Goal: Complete application form

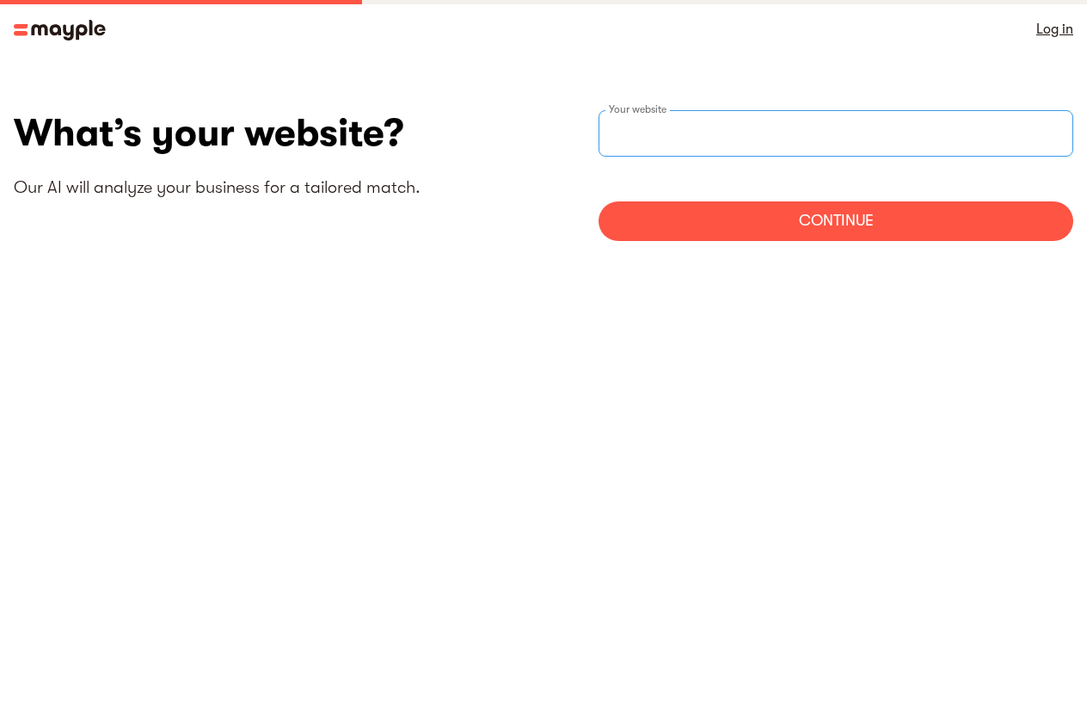
click at [693, 142] on input "websiteStep" at bounding box center [836, 133] width 475 height 46
drag, startPoint x: 647, startPoint y: 112, endPoint x: 629, endPoint y: 144, distance: 36.6
click at [629, 144] on input "websiteStep" at bounding box center [836, 133] width 475 height 46
paste input "[URL][PERSON_NAME][DOMAIN_NAME]"
type input "[URL][PERSON_NAME][DOMAIN_NAME]"
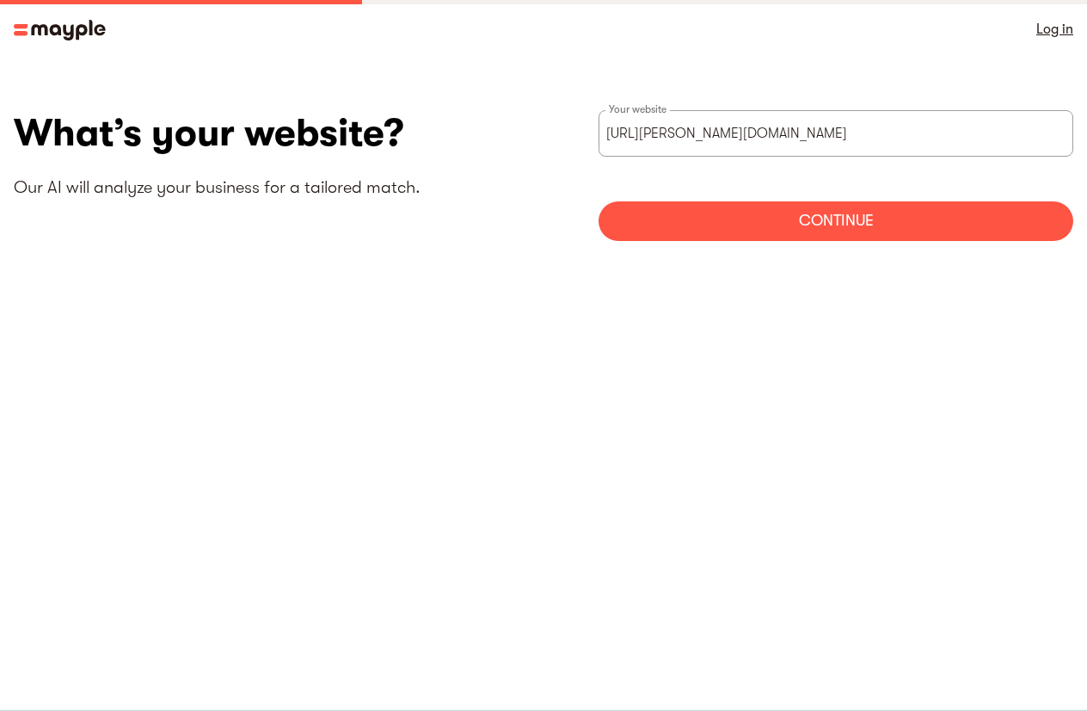
click at [762, 226] on div "Continue" at bounding box center [836, 221] width 475 height 40
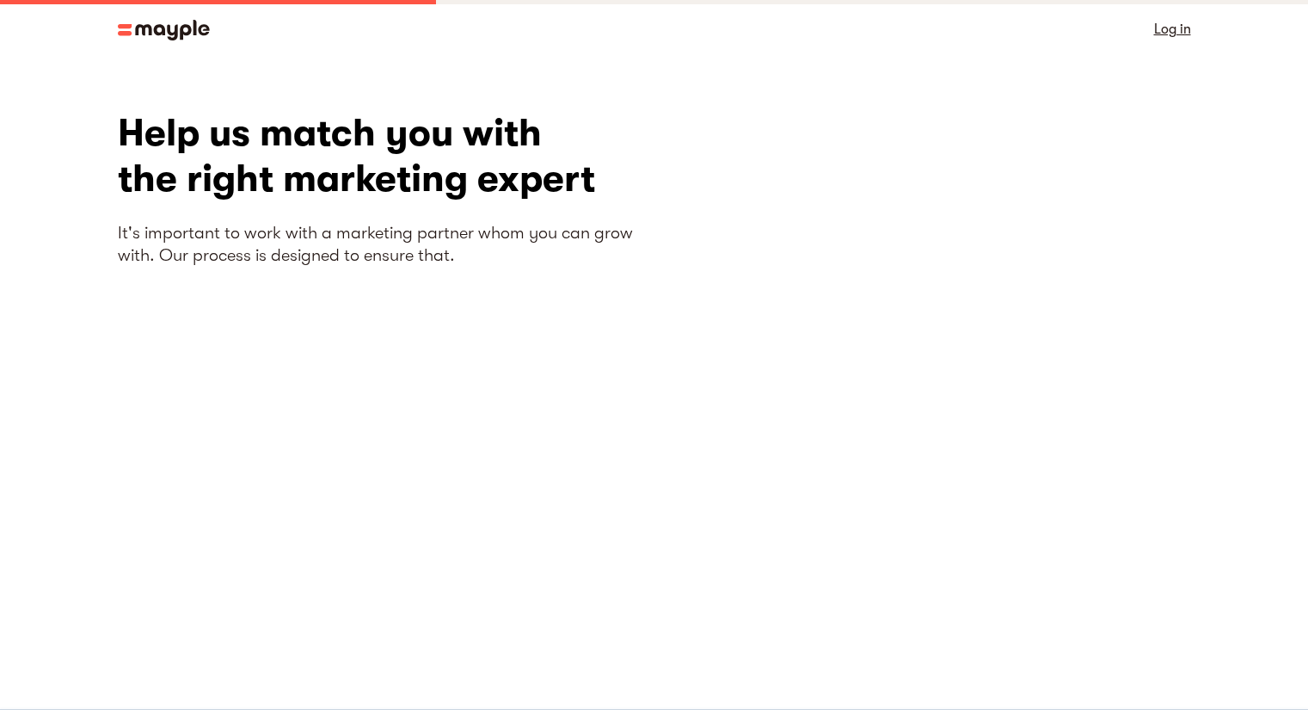
click at [182, 15] on div "Log in" at bounding box center [654, 29] width 1101 height 58
click at [171, 39] on img at bounding box center [164, 30] width 92 height 21
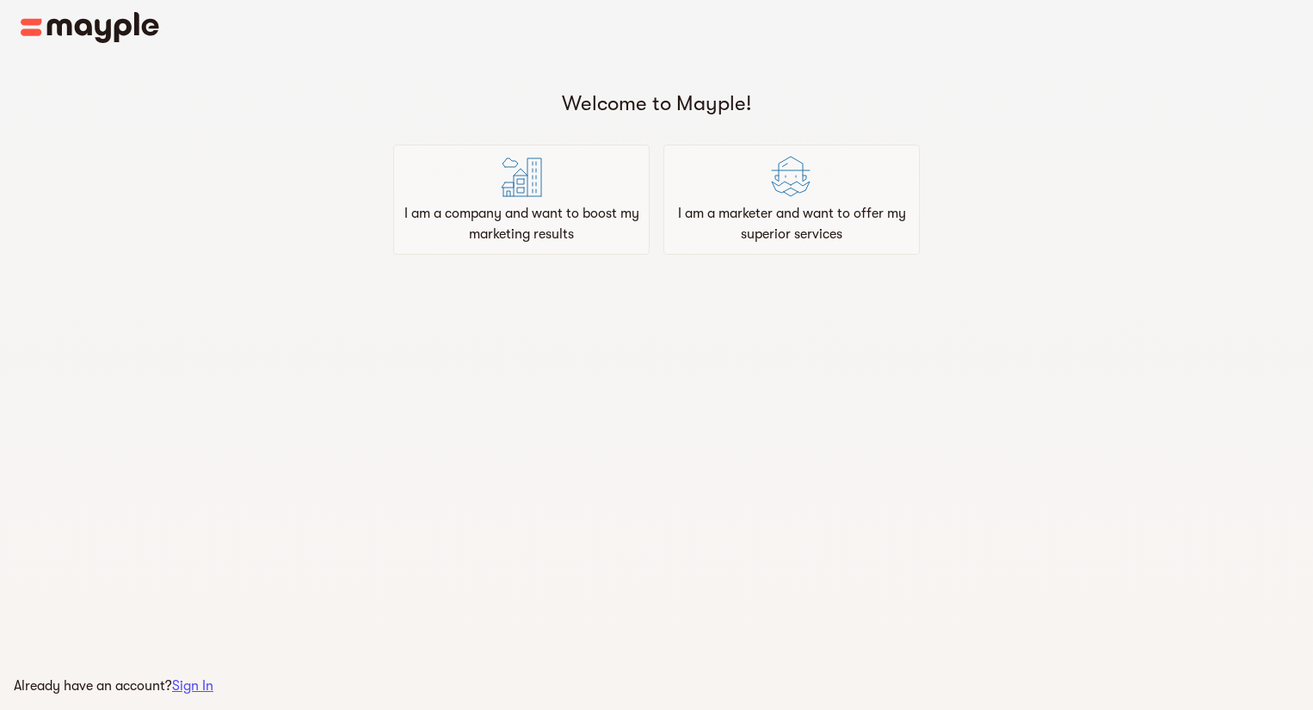
click at [481, 366] on main "Welcome to Mayple! I am a company and want to boost my marketing results I am a…" at bounding box center [656, 355] width 1313 height 710
click at [716, 214] on p "I am a marketer and want to offer my superior services" at bounding box center [791, 223] width 241 height 41
click at [502, 169] on img at bounding box center [521, 176] width 41 height 41
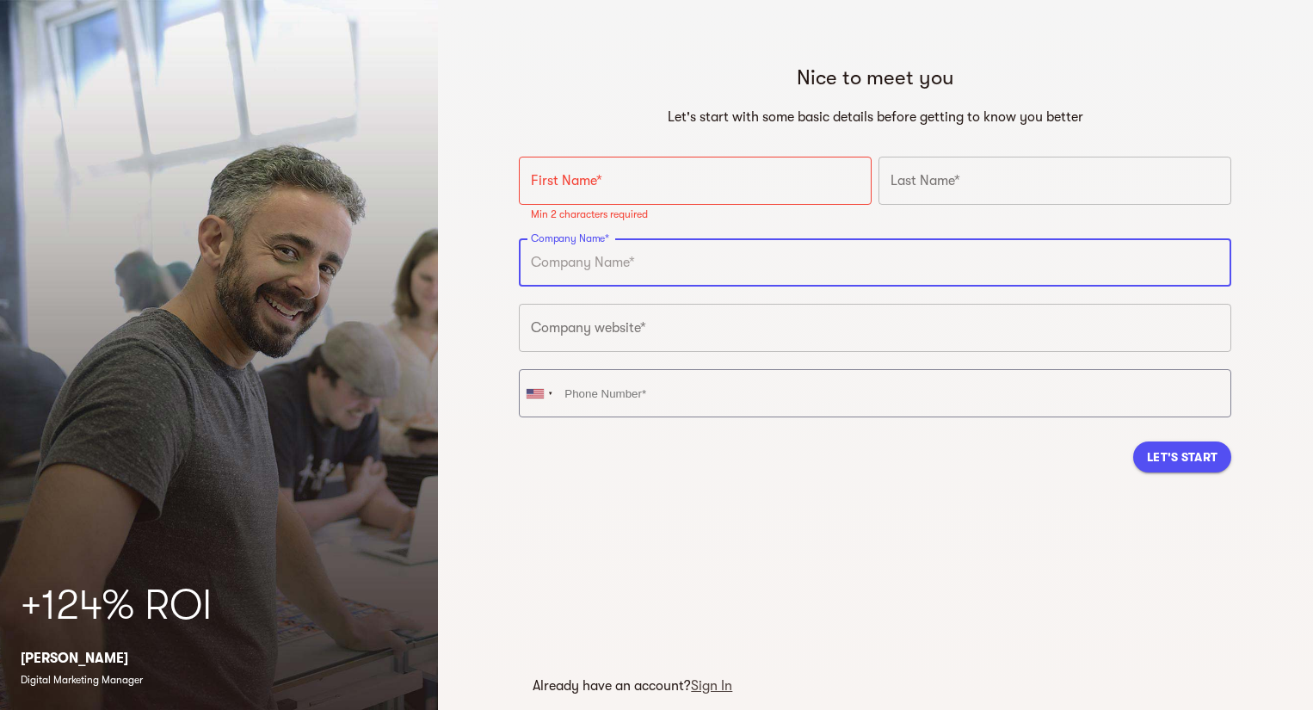
click at [613, 250] on input "text" at bounding box center [875, 262] width 712 height 48
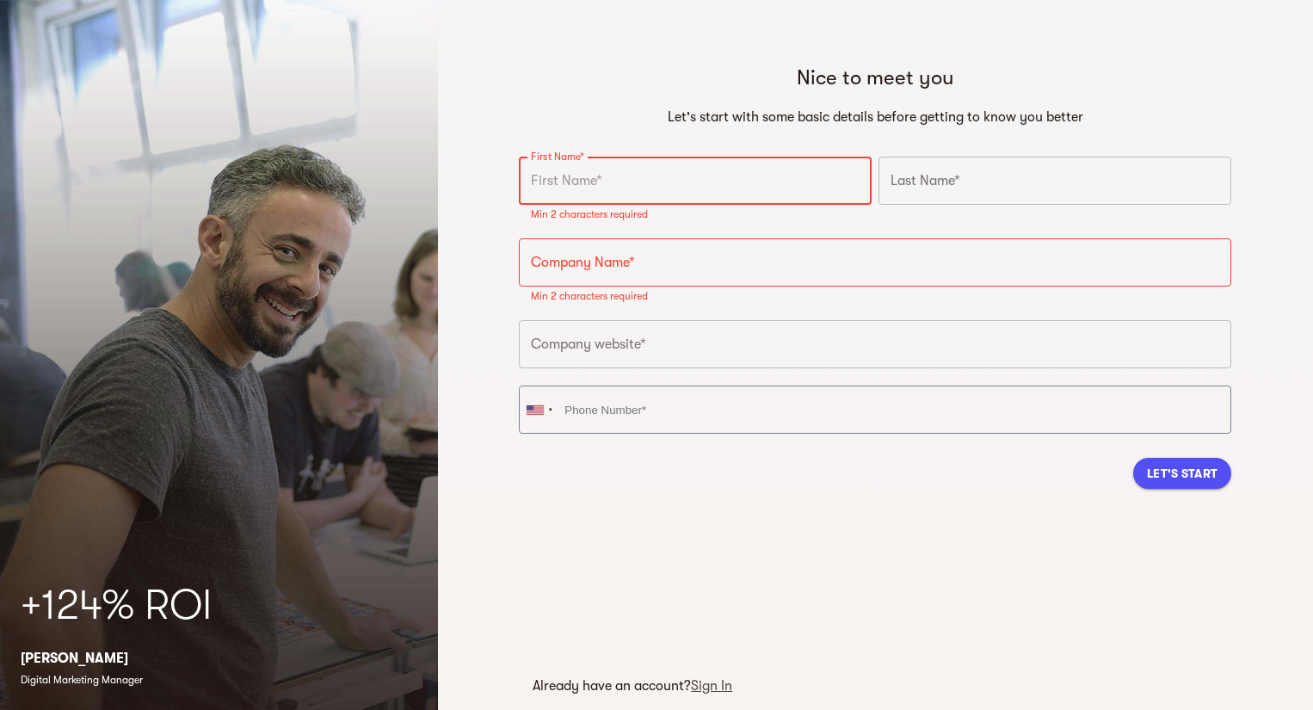
click at [638, 200] on input "text" at bounding box center [695, 181] width 353 height 48
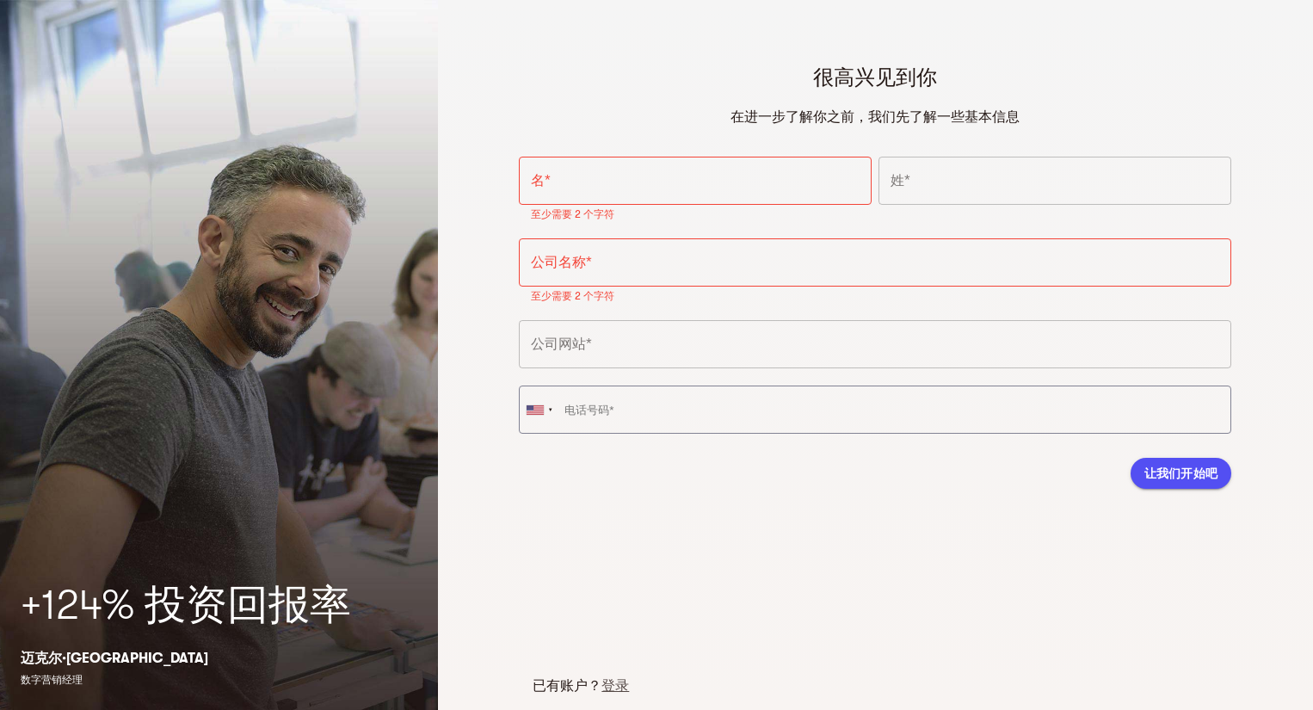
click at [698, 184] on input "text" at bounding box center [695, 181] width 353 height 48
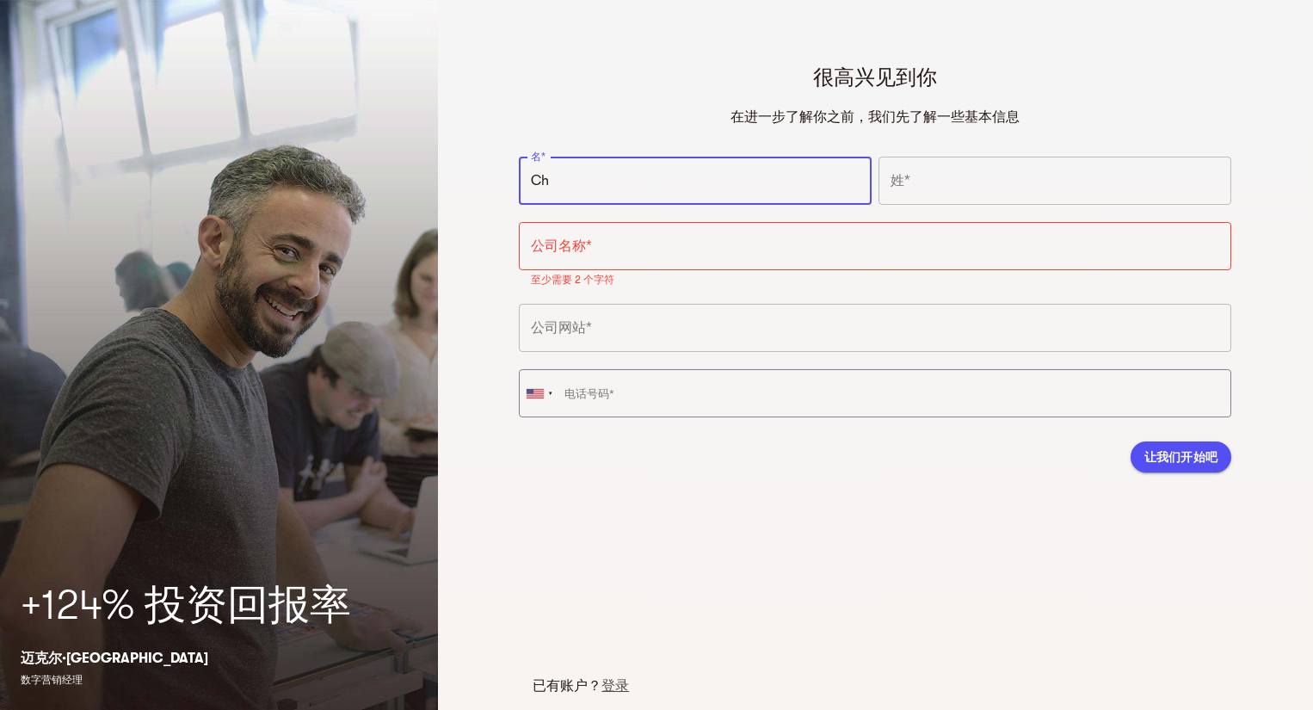
type input "C"
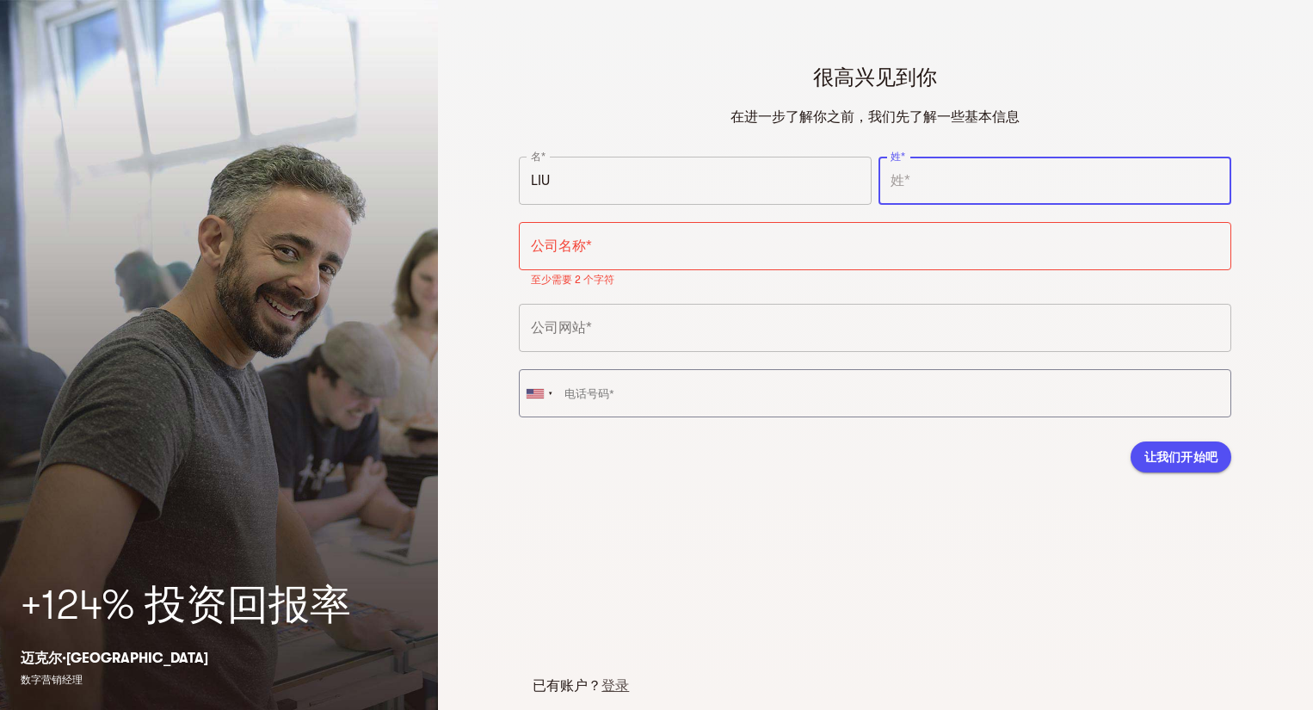
click at [895, 193] on input "text" at bounding box center [1054, 181] width 353 height 48
click at [795, 174] on input "LIU" at bounding box center [695, 181] width 353 height 48
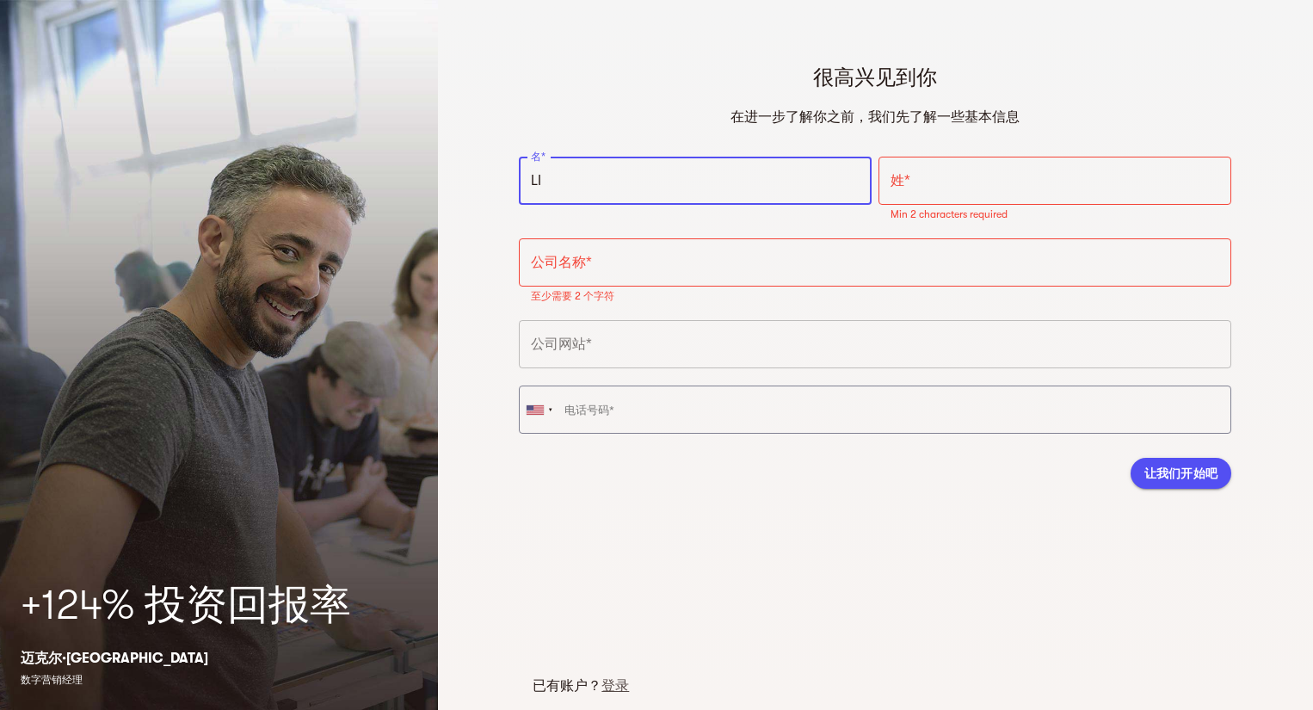
type input "L"
click at [645, 225] on div "名* 名* 至少需要 2 个字符" at bounding box center [695, 194] width 360 height 82
click at [620, 192] on input "text" at bounding box center [695, 181] width 353 height 48
type input "Ying"
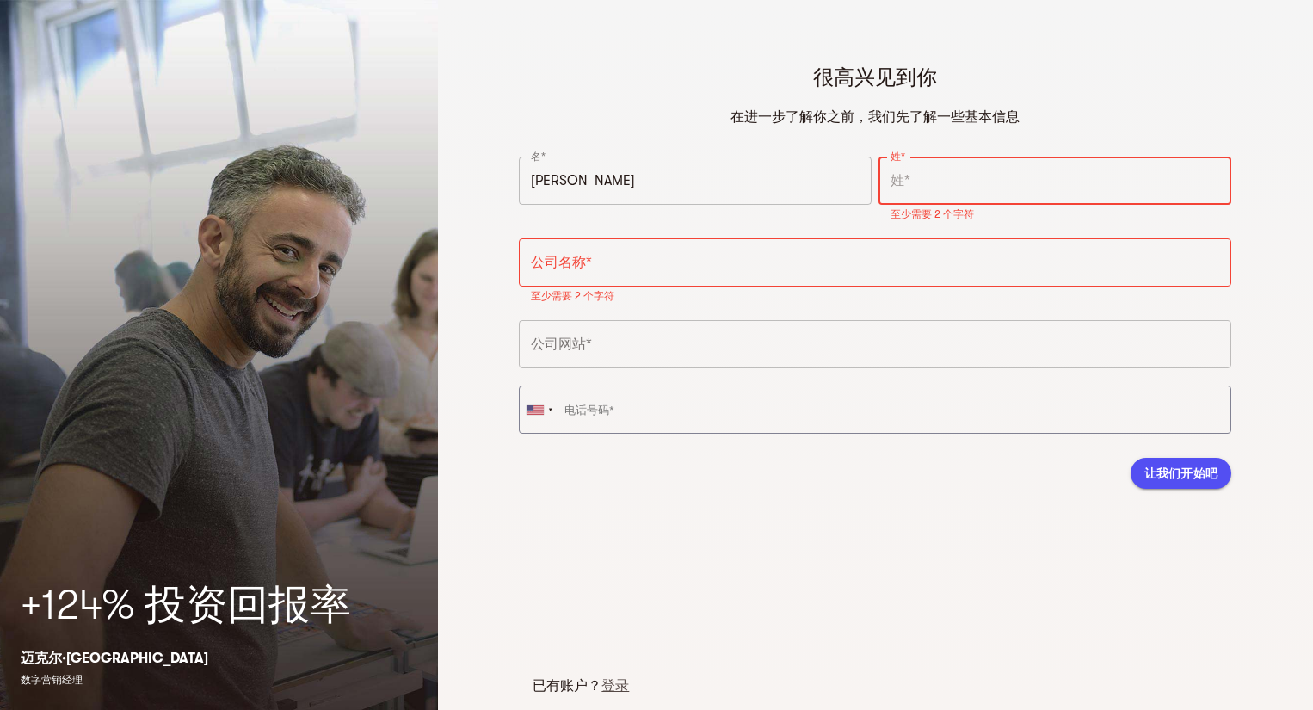
click at [933, 173] on input "text" at bounding box center [1054, 181] width 353 height 48
type input "Liu"
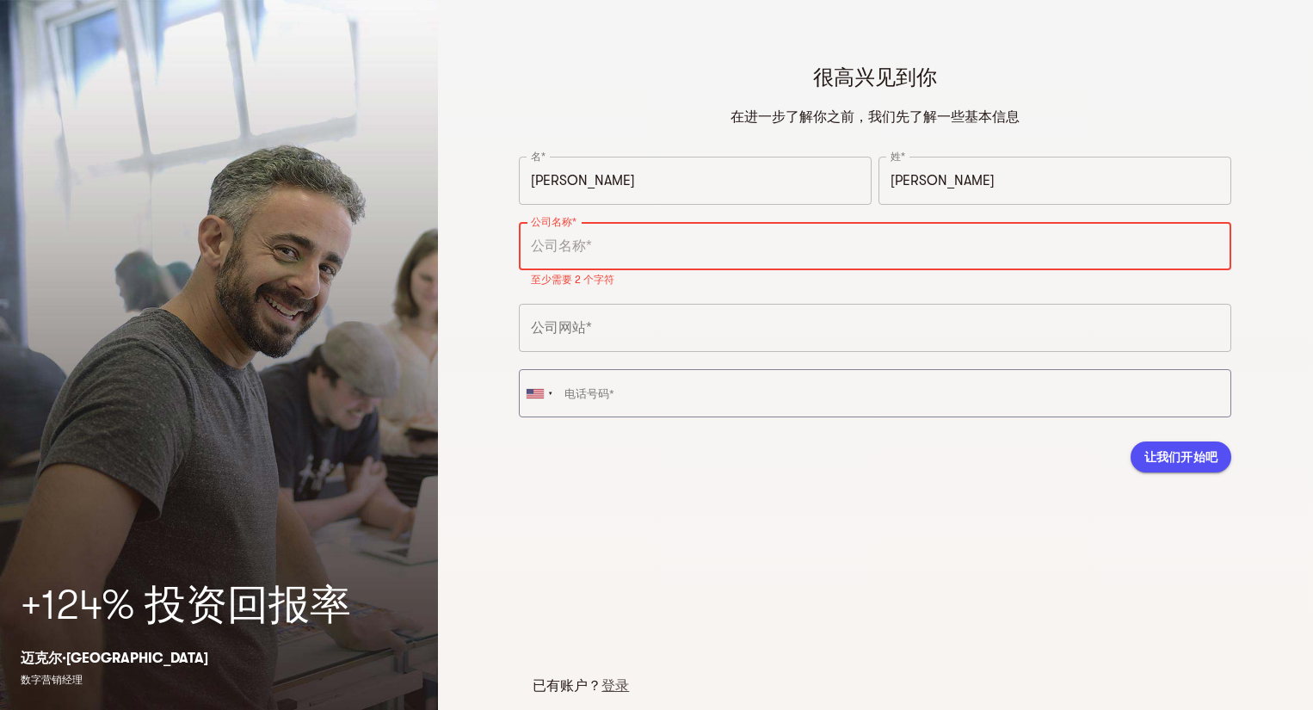
click at [651, 243] on input "text" at bounding box center [875, 246] width 712 height 48
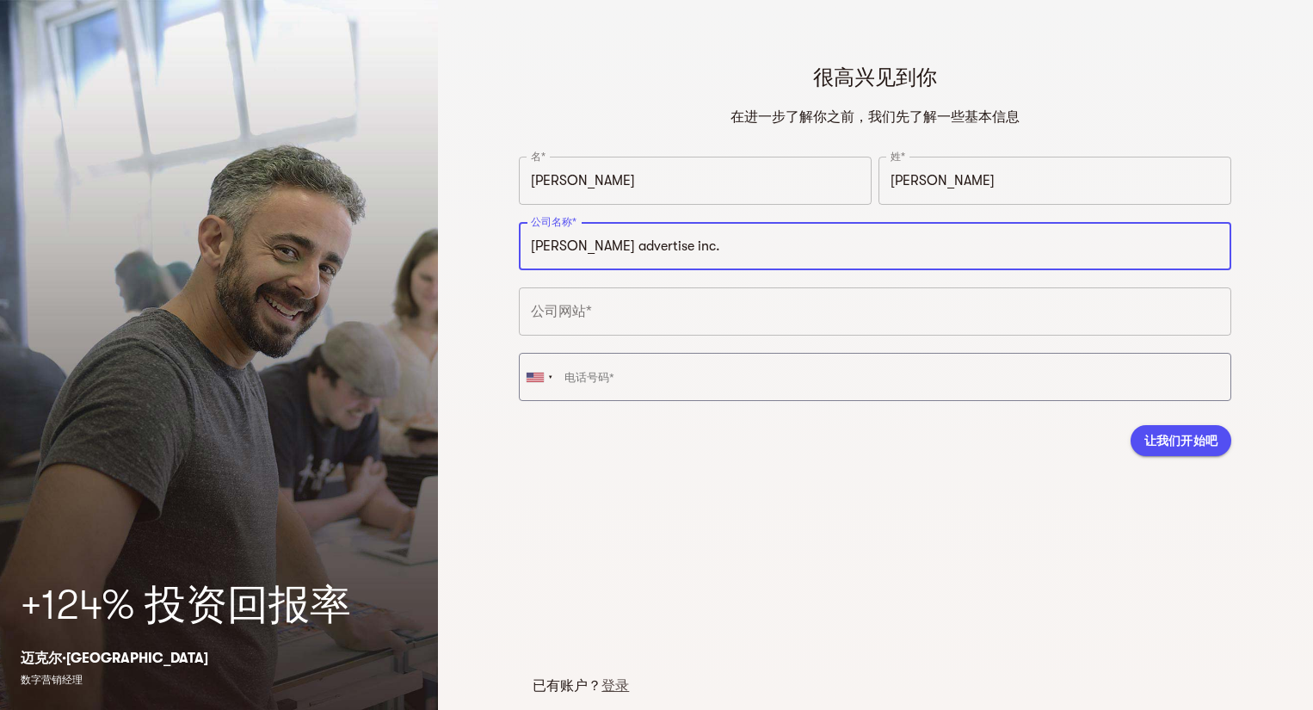
type input "Lucas advertise inc."
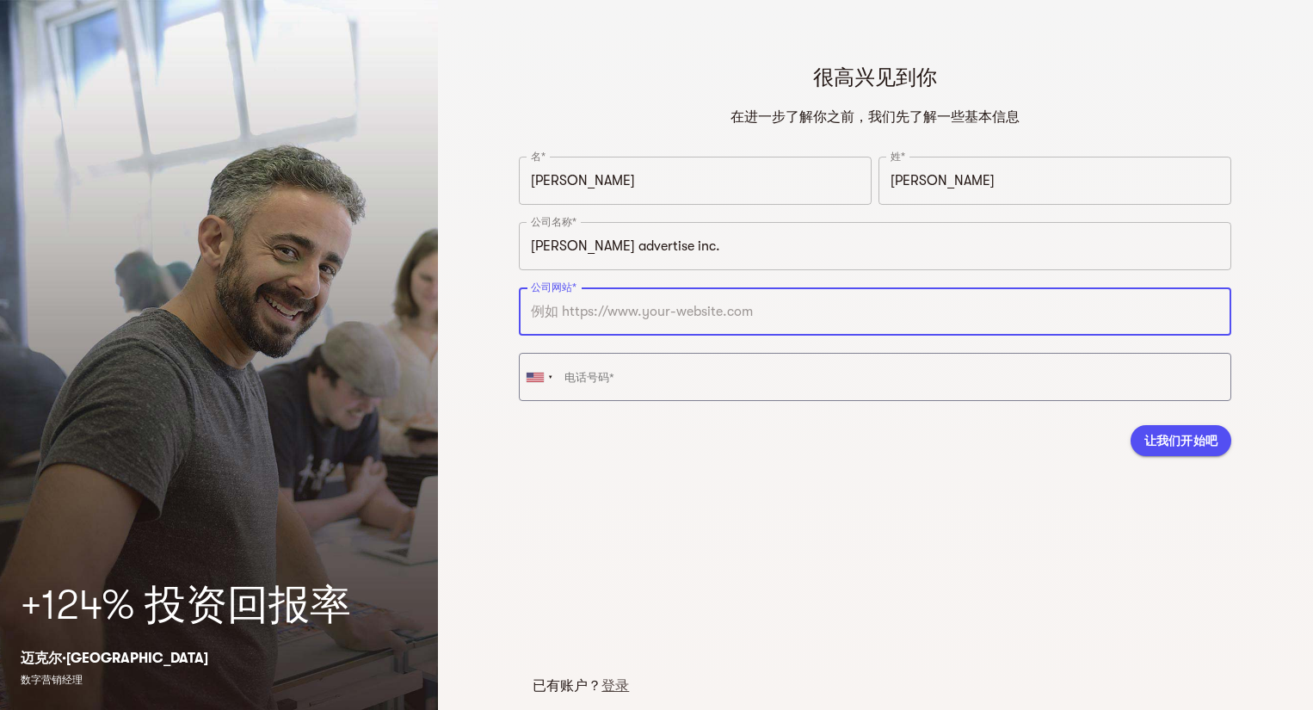
click at [607, 327] on input "text" at bounding box center [875, 311] width 712 height 48
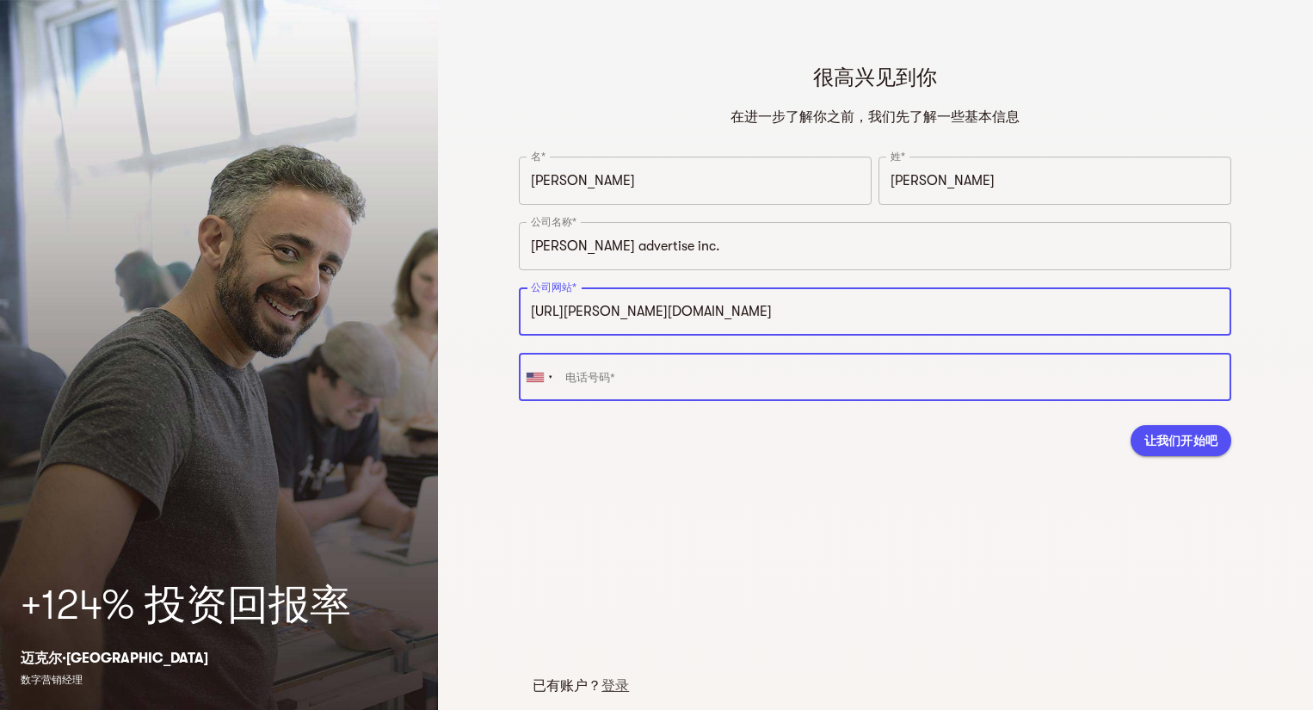
type input "https://lucas-admediainc.com"
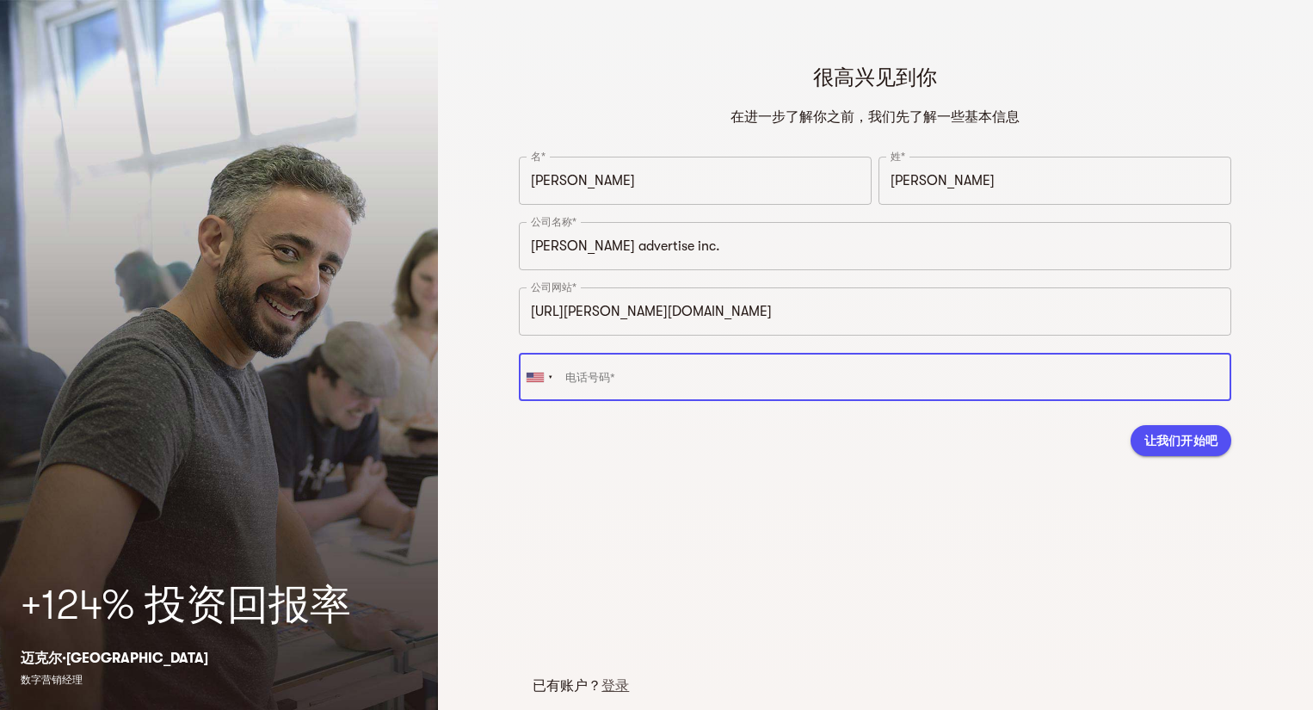
click at [702, 387] on input "tel" at bounding box center [875, 377] width 712 height 48
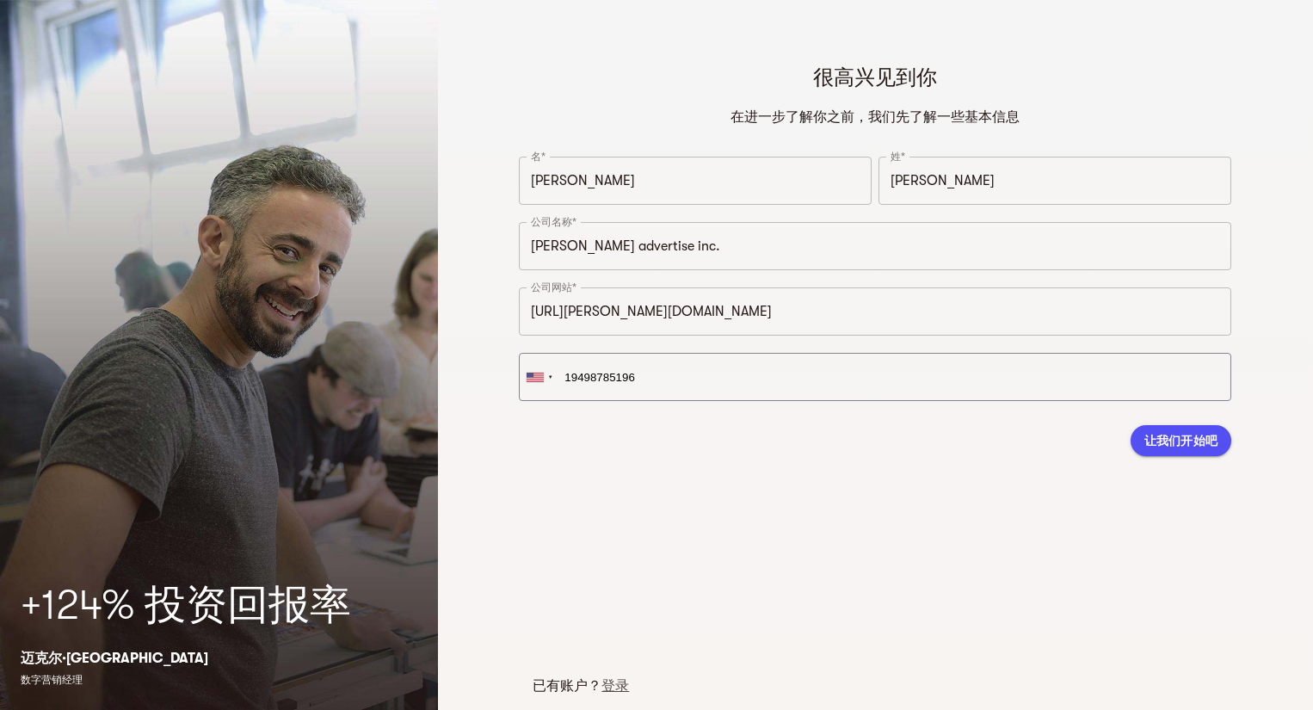
type input "+1 949-878-5196"
click at [1167, 454] on button "让我们开始吧" at bounding box center [1181, 440] width 102 height 31
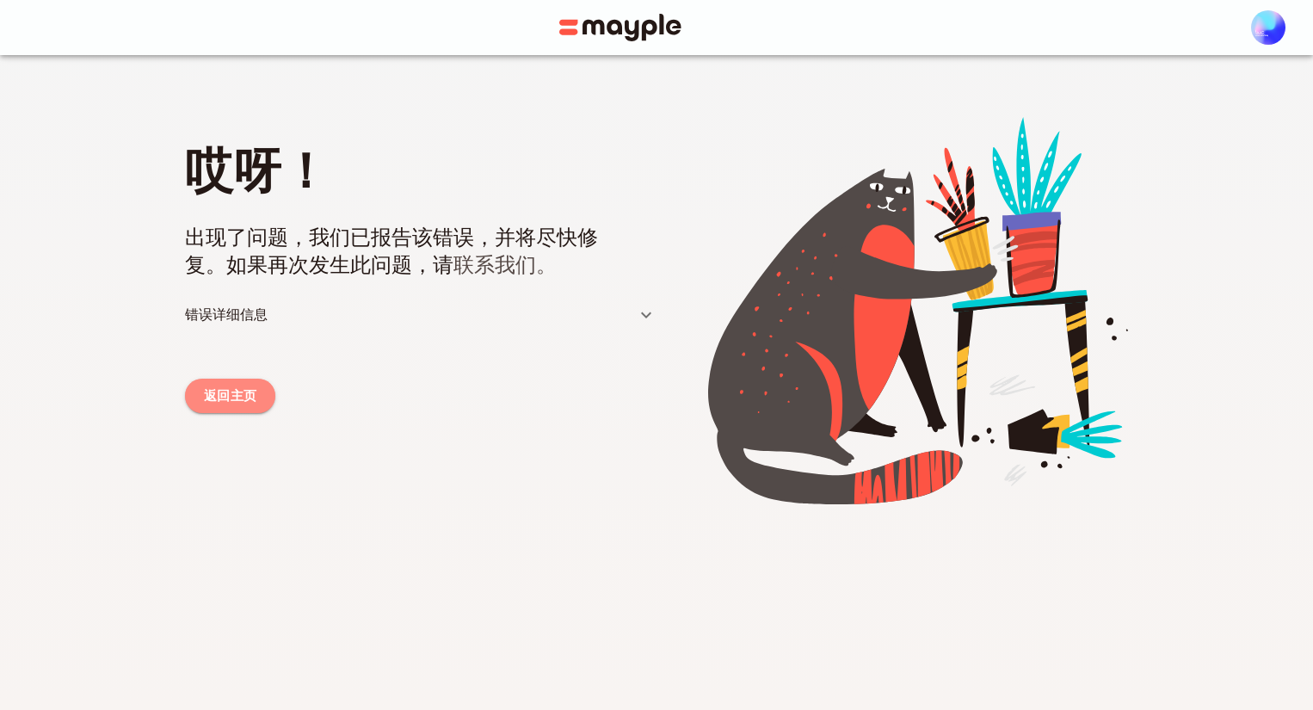
click at [257, 393] on link "返回主页" at bounding box center [230, 396] width 90 height 34
